Goal: Task Accomplishment & Management: Manage account settings

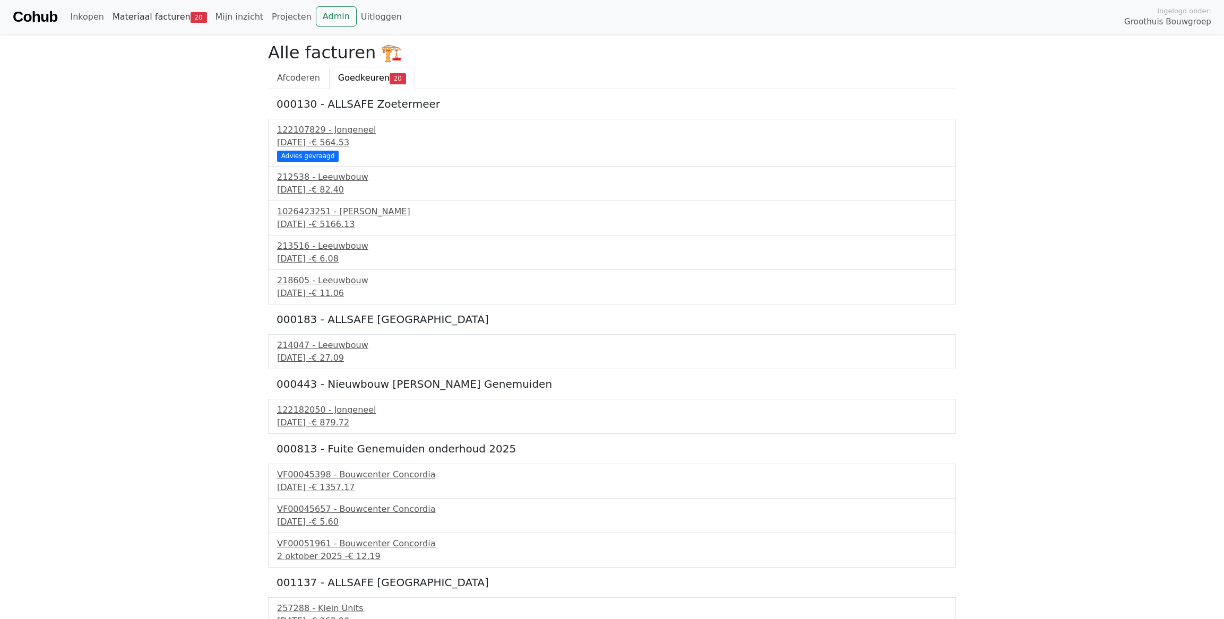
click at [129, 21] on link "Materiaal facturen 20" at bounding box center [159, 16] width 103 height 21
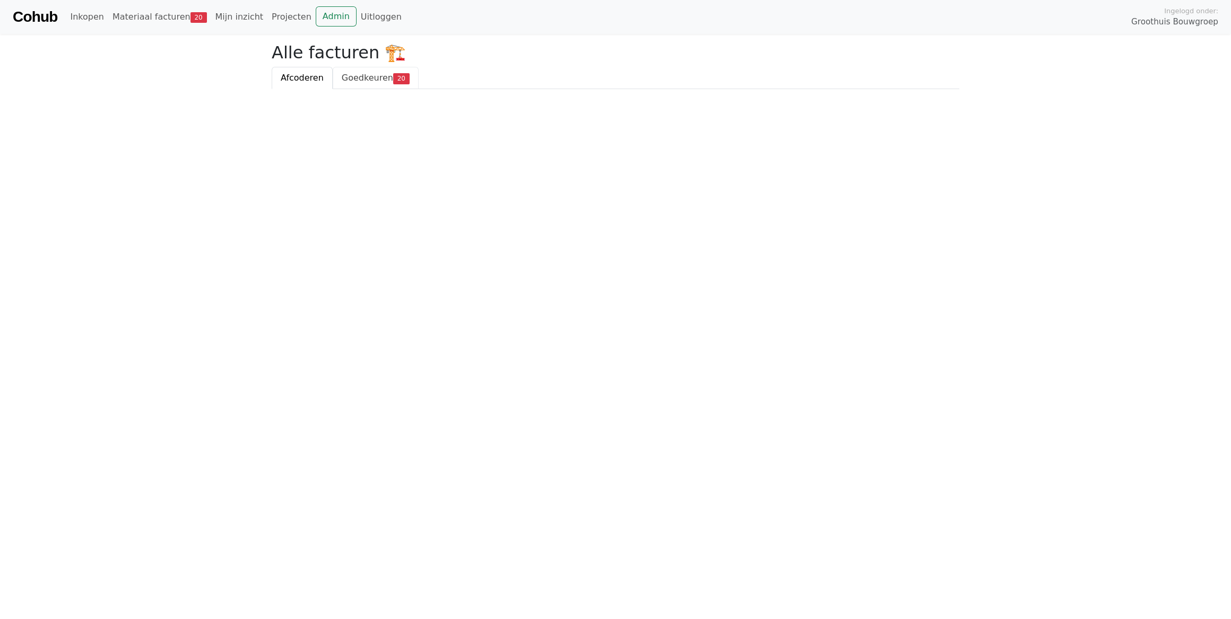
click at [364, 83] on span "Goedkeuren" at bounding box center [367, 78] width 51 height 10
